Goal: Information Seeking & Learning: Compare options

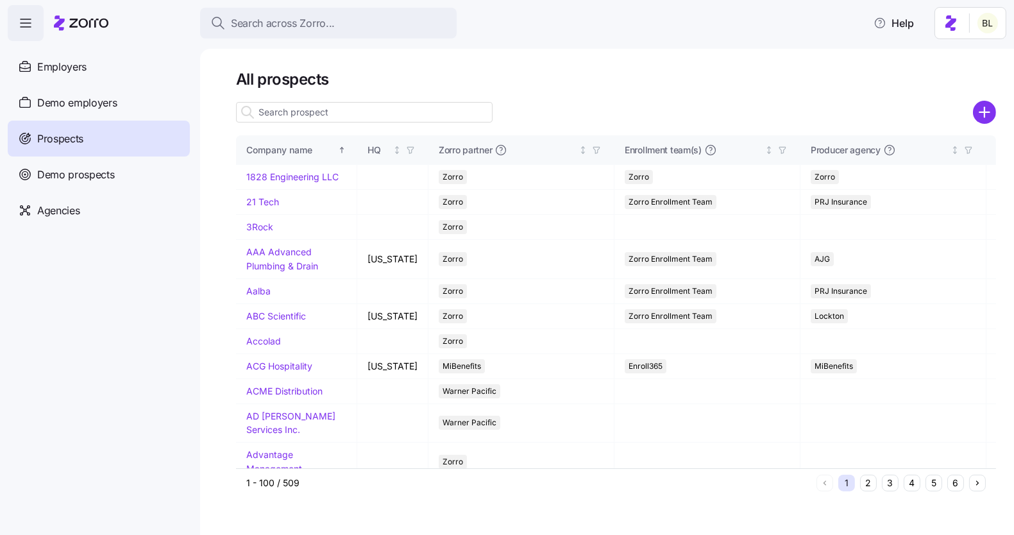
click at [323, 110] on input at bounding box center [364, 112] width 257 height 21
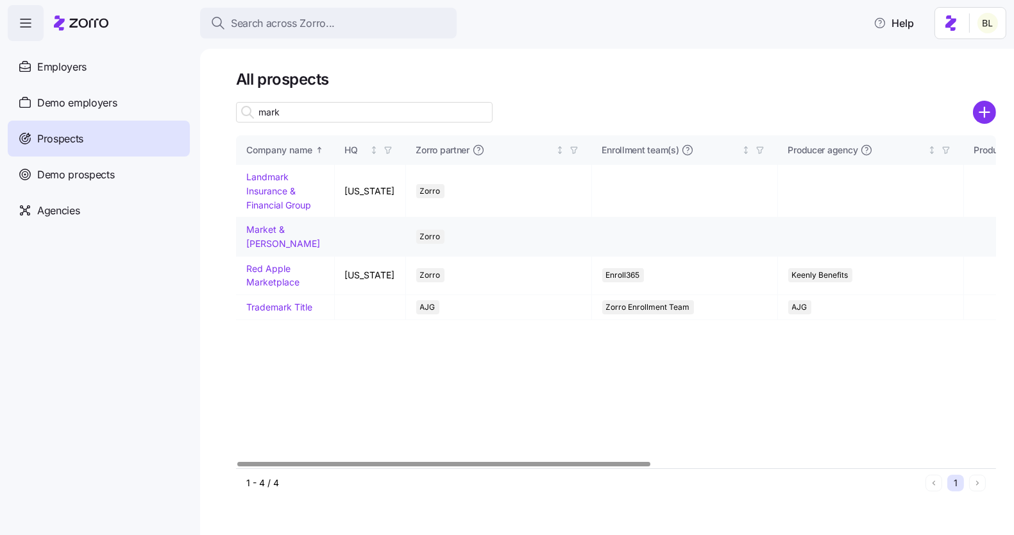
type input "mark"
click at [282, 226] on link "Market & [PERSON_NAME]" at bounding box center [283, 236] width 74 height 25
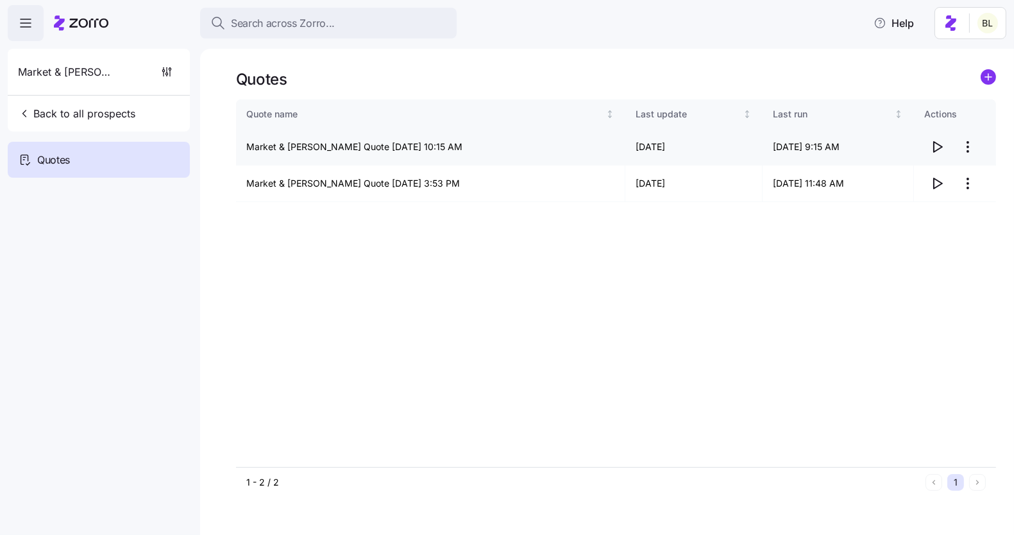
click at [935, 144] on icon "button" at bounding box center [936, 146] width 15 height 15
click at [939, 145] on icon "button" at bounding box center [938, 147] width 8 height 10
